Goal: Transaction & Acquisition: Purchase product/service

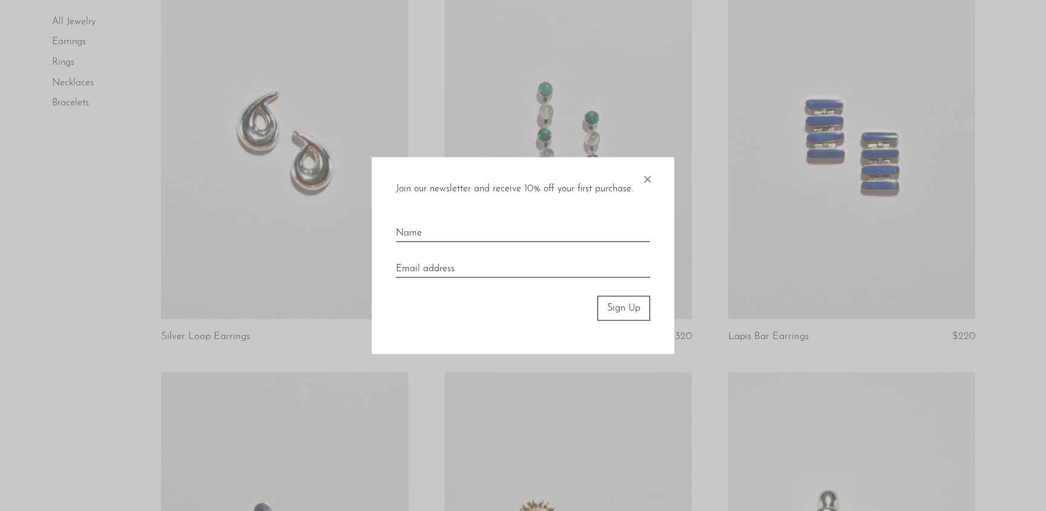
scroll to position [539, 0]
click at [645, 177] on span "×" at bounding box center [647, 176] width 12 height 39
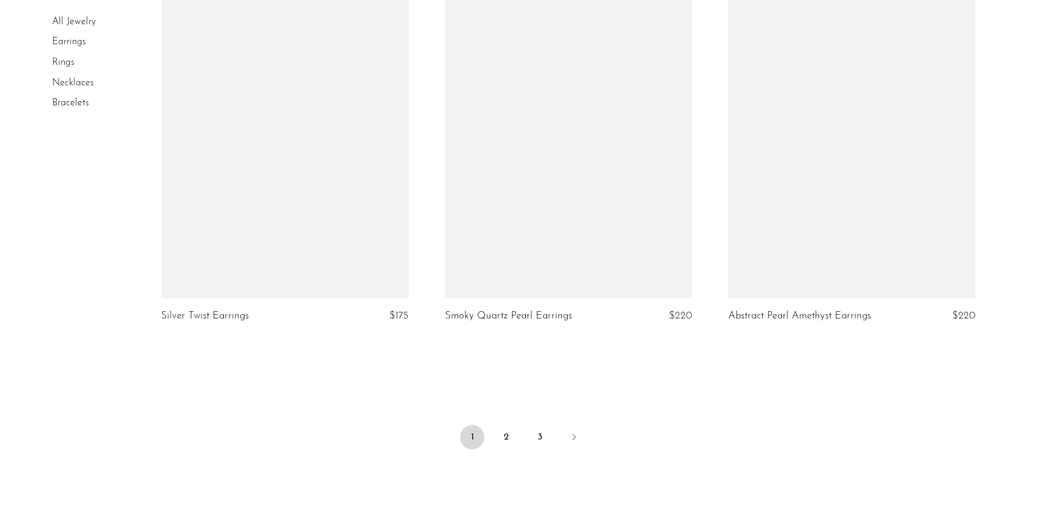
scroll to position [2959, 0]
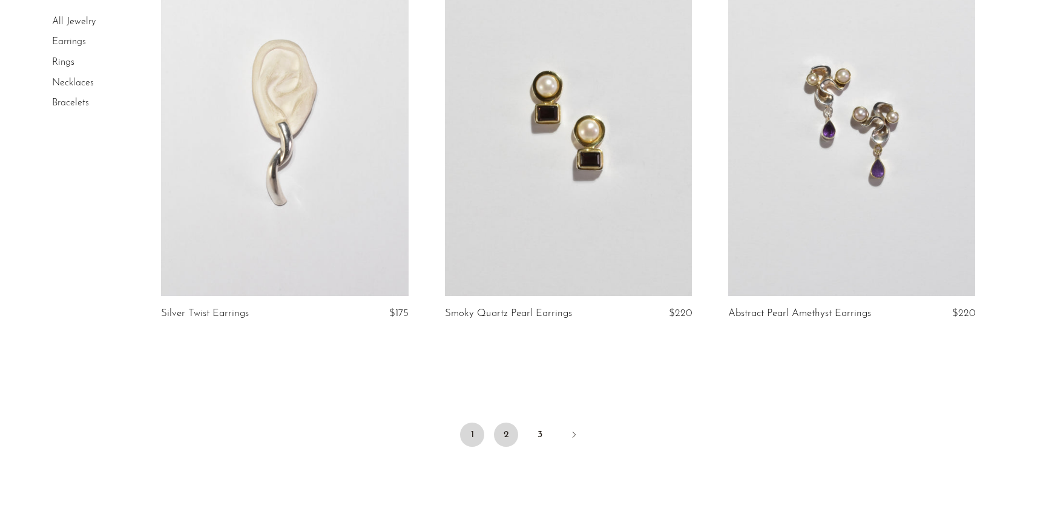
click at [509, 435] on link "2" at bounding box center [506, 435] width 24 height 24
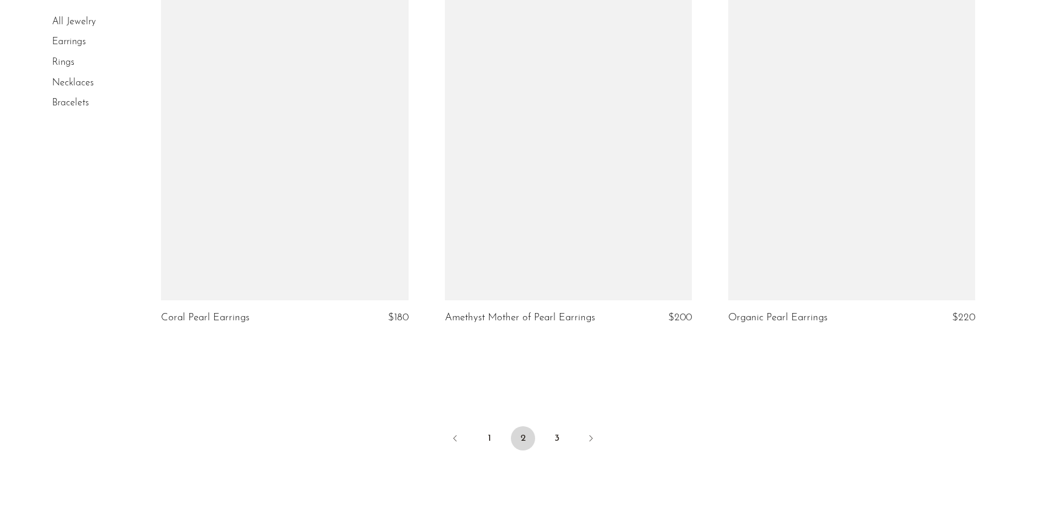
scroll to position [4574, 0]
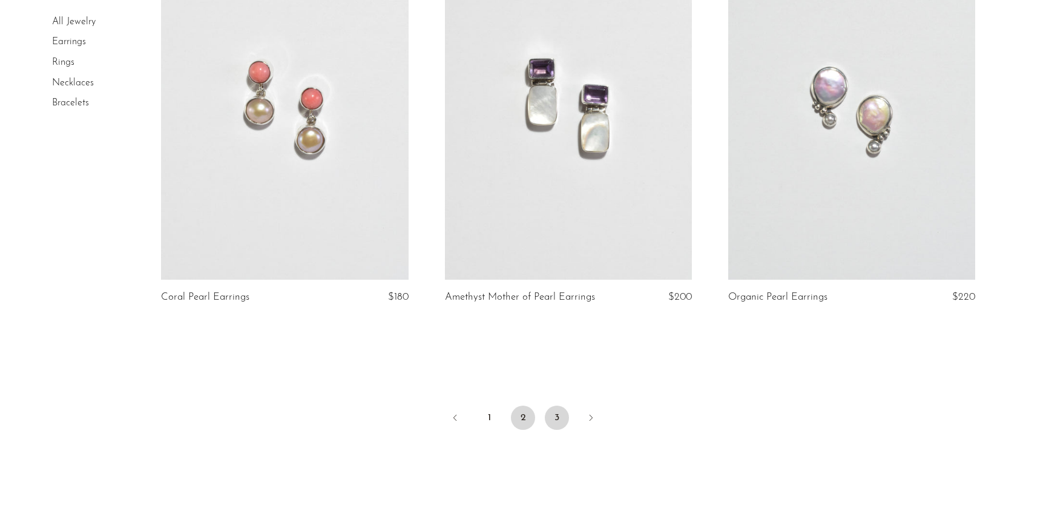
click at [554, 416] on link "3" at bounding box center [557, 418] width 24 height 24
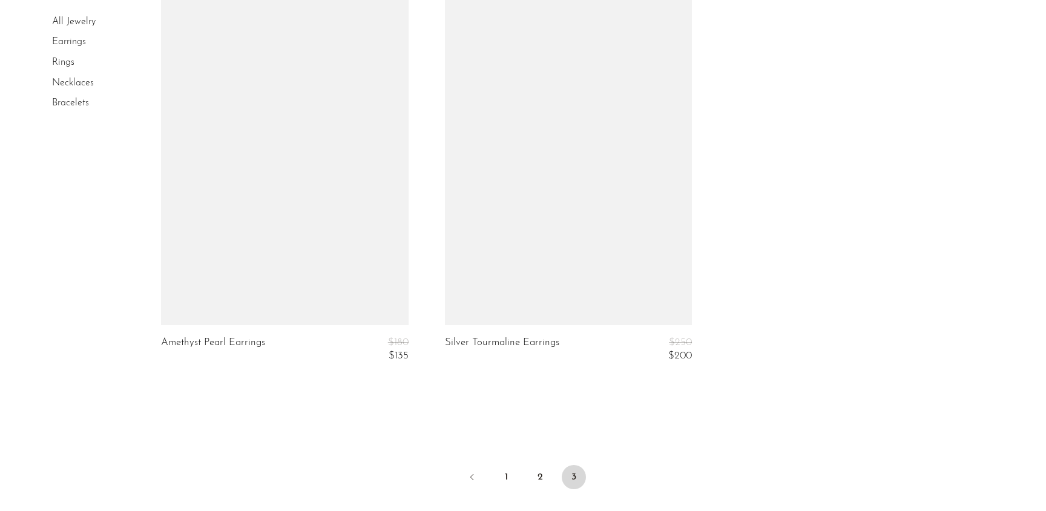
scroll to position [1948, 0]
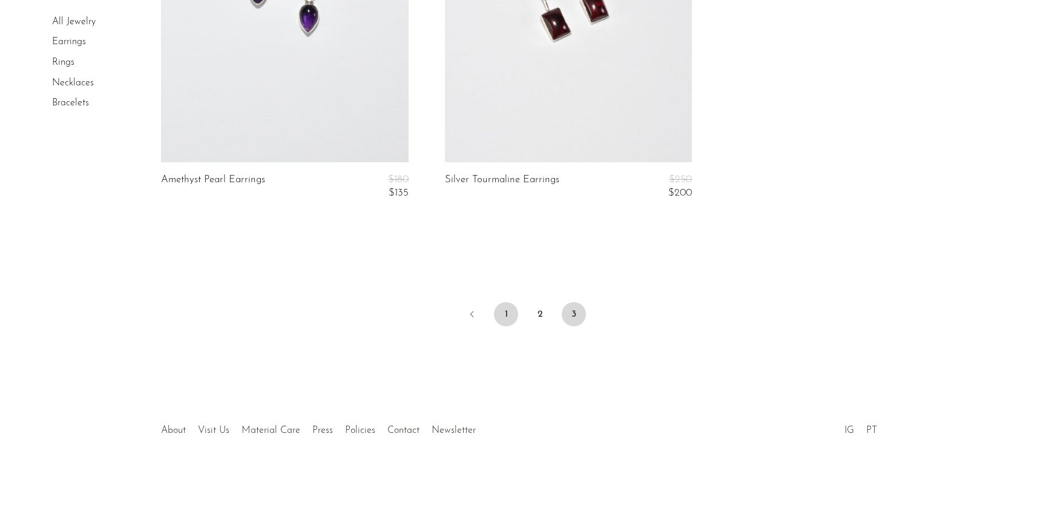
click at [510, 309] on link "1" at bounding box center [506, 314] width 24 height 24
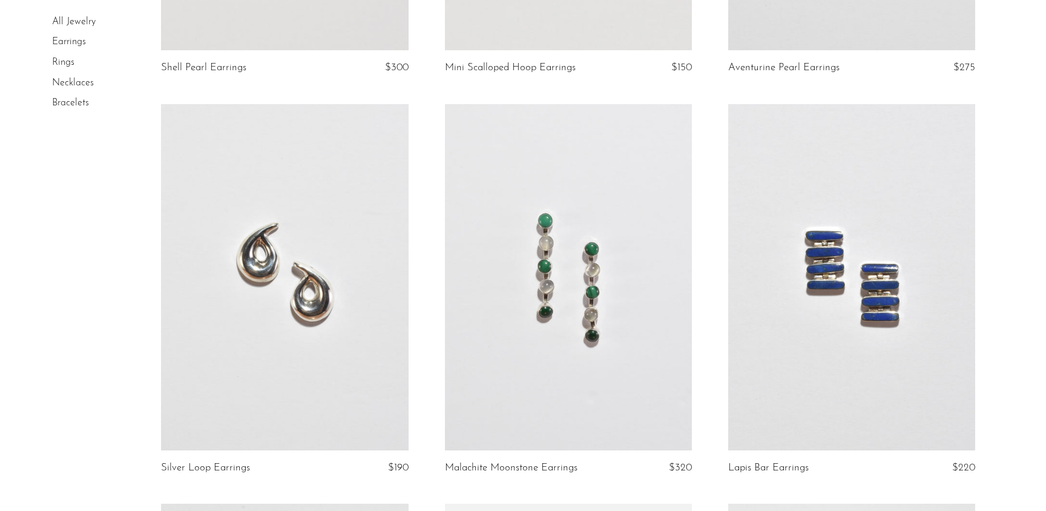
scroll to position [417, 0]
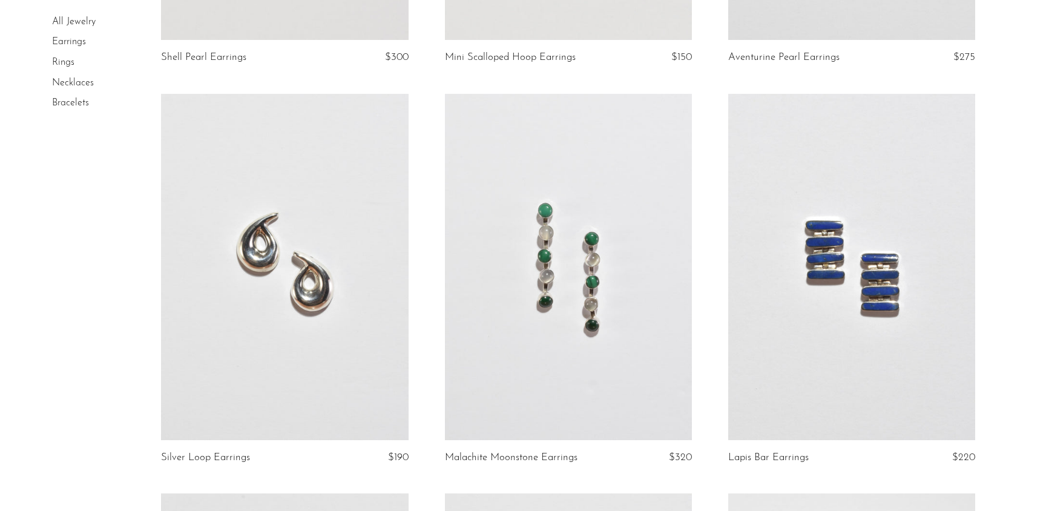
click at [850, 292] on link at bounding box center [851, 267] width 247 height 346
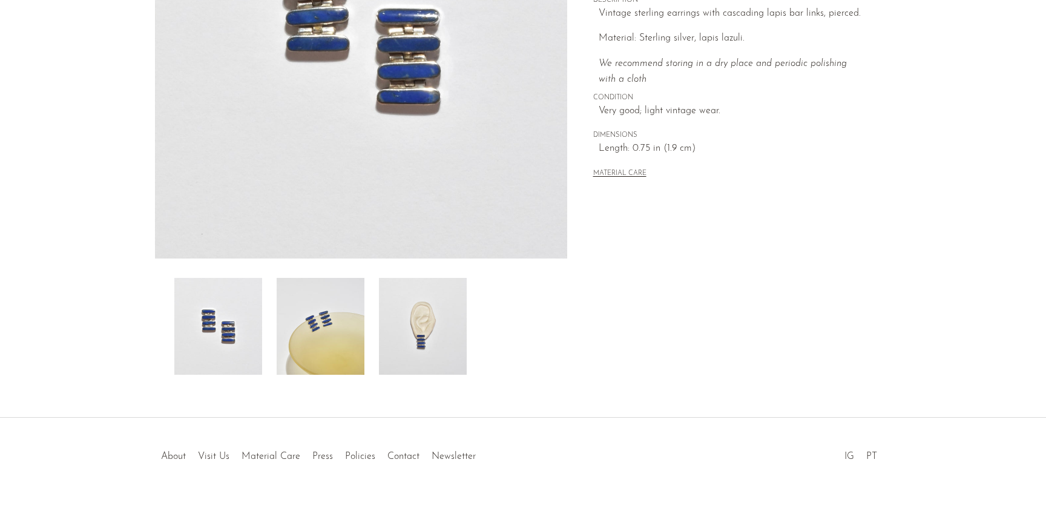
scroll to position [256, 0]
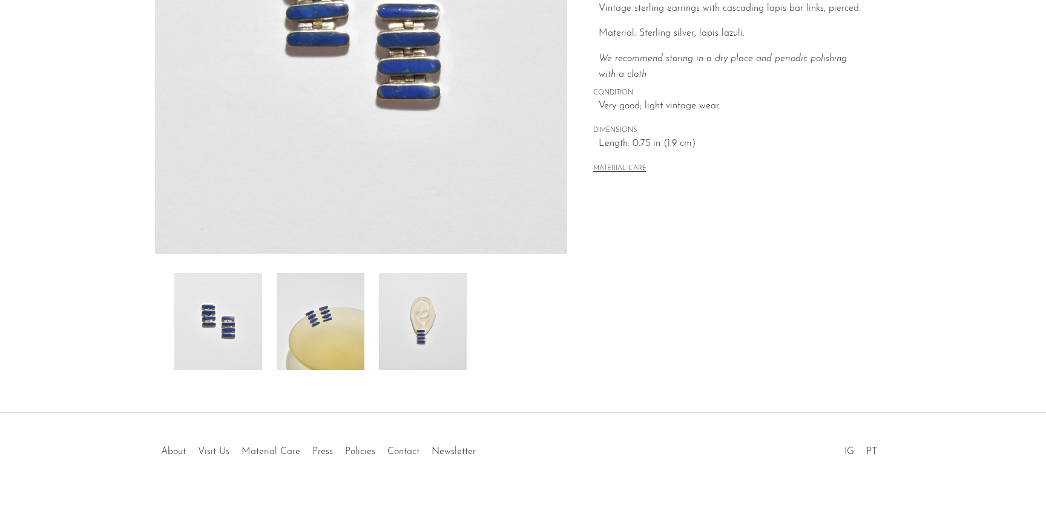
click at [406, 340] on img at bounding box center [423, 321] width 88 height 97
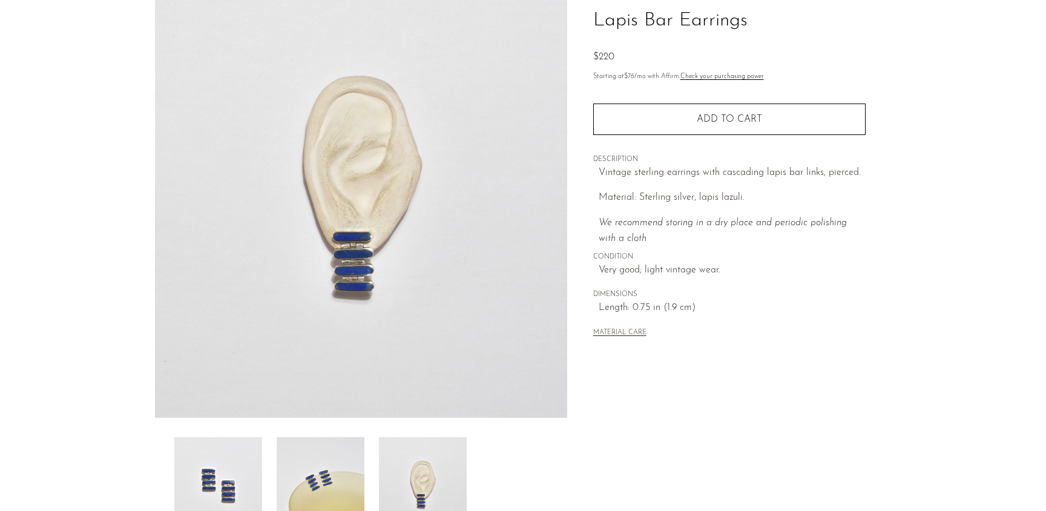
scroll to position [87, 0]
